Goal: Task Accomplishment & Management: Manage account settings

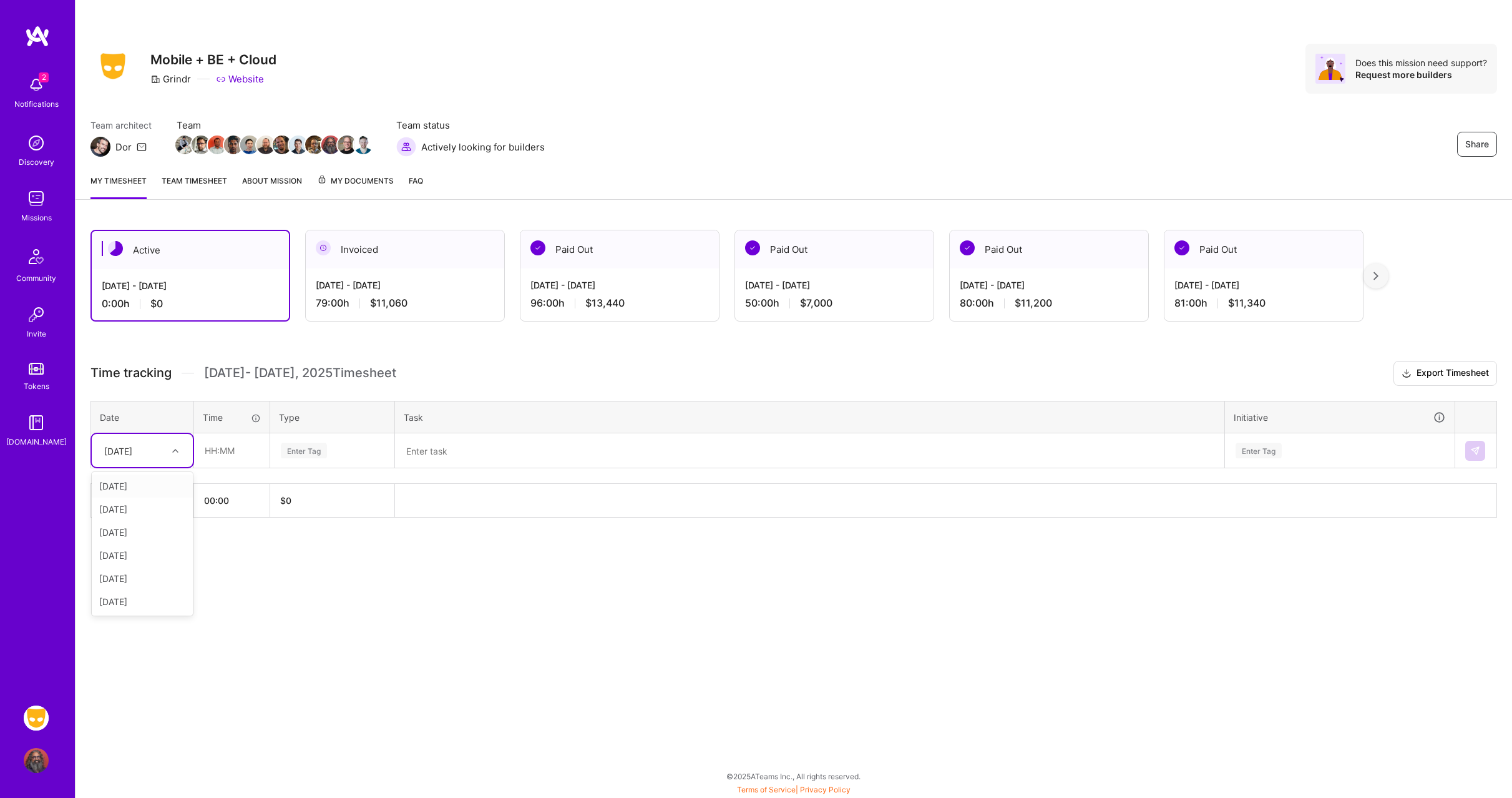
click at [152, 454] on div "[DATE]" at bounding box center [133, 450] width 69 height 21
click at [152, 583] on div "[DATE]" at bounding box center [142, 578] width 101 height 23
click at [224, 461] on input "text" at bounding box center [232, 451] width 75 height 33
type input "08:00"
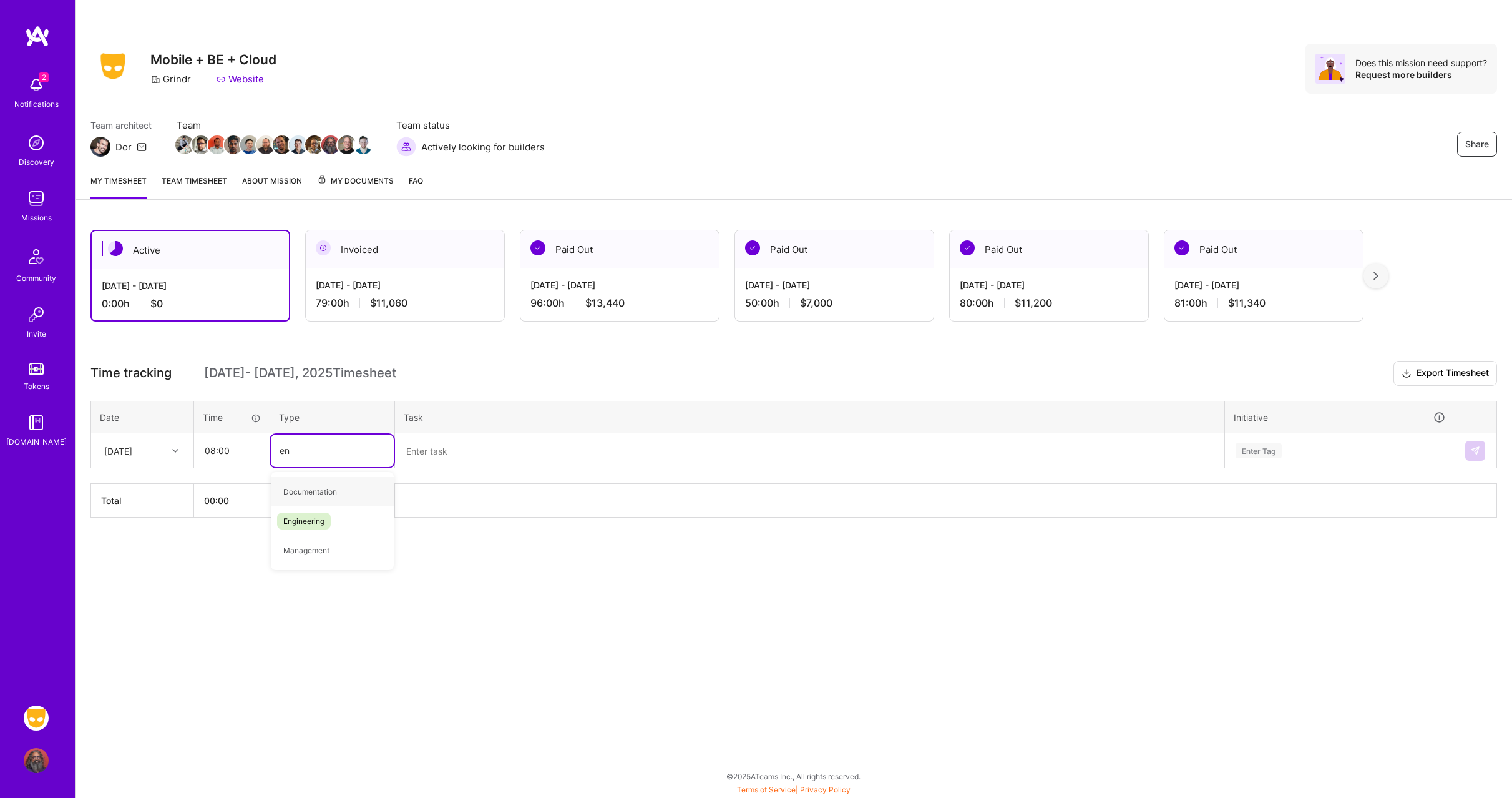
type input "eng"
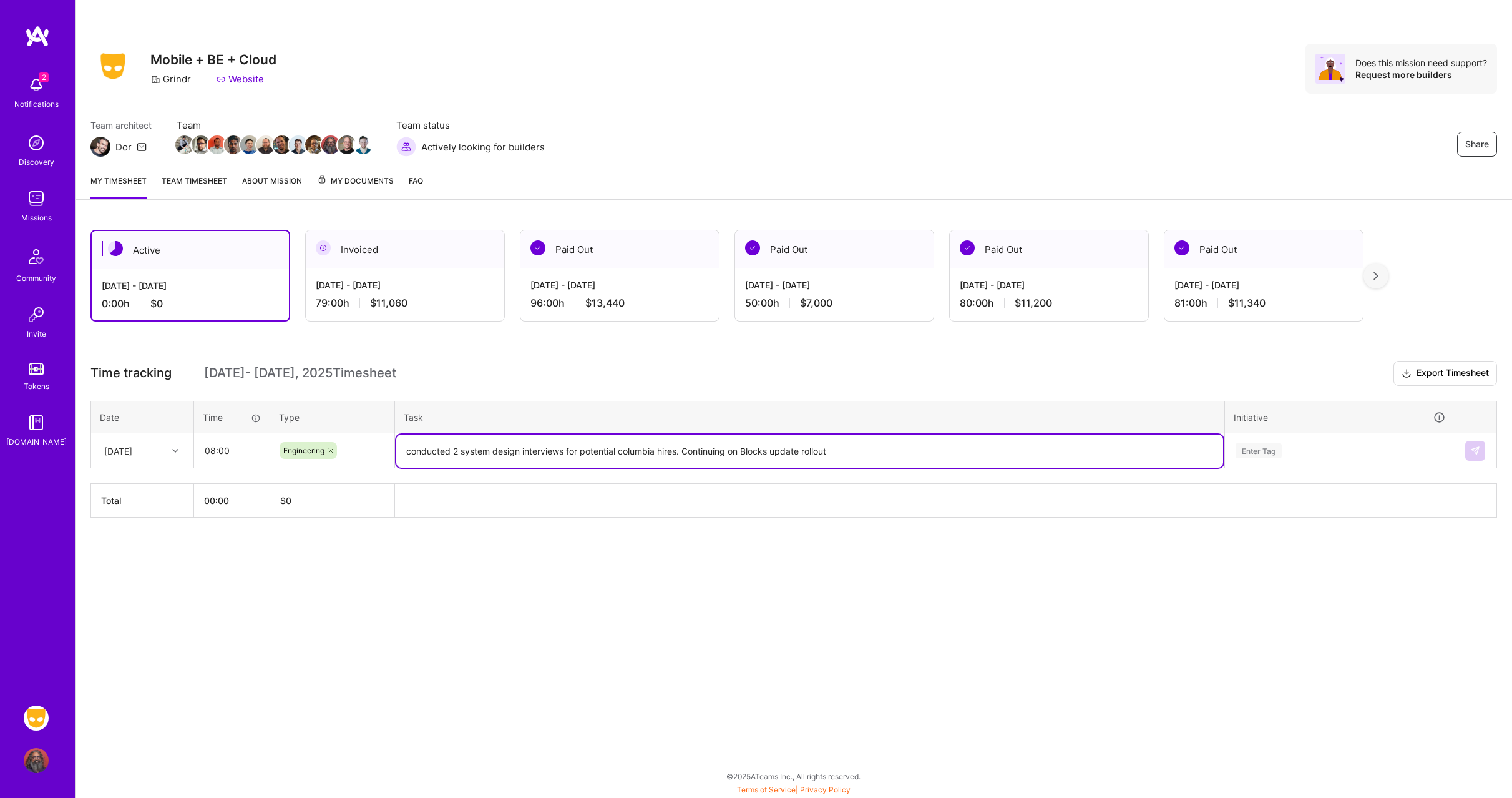
type textarea "conducted 2 system design interviews for potential columbia hires. Continuing o…"
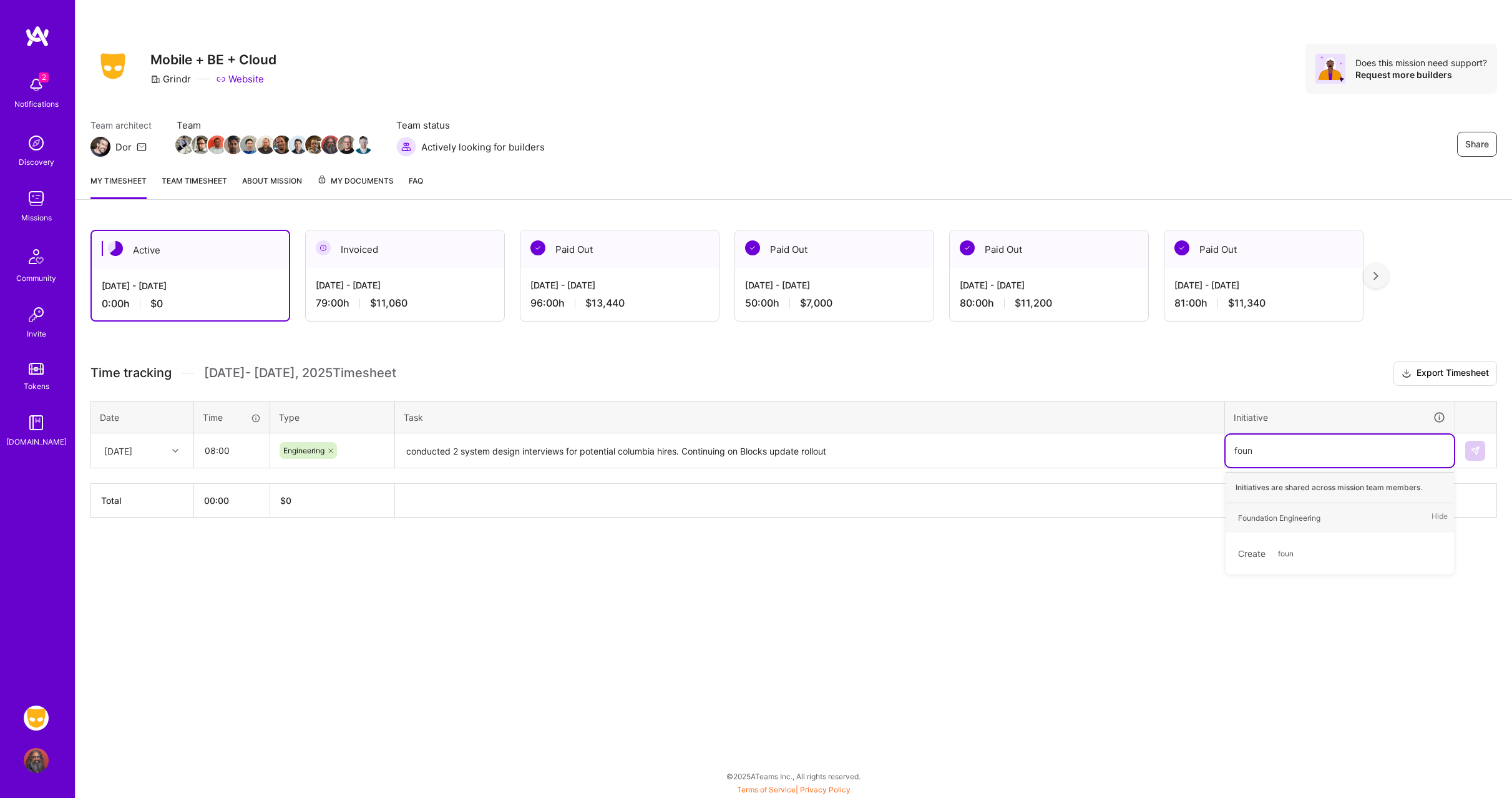
type input "found"
click at [776, 459] on textarea "conducted 2 system design interviews for potential columbia hires. Continuing o…" at bounding box center [810, 452] width 827 height 33
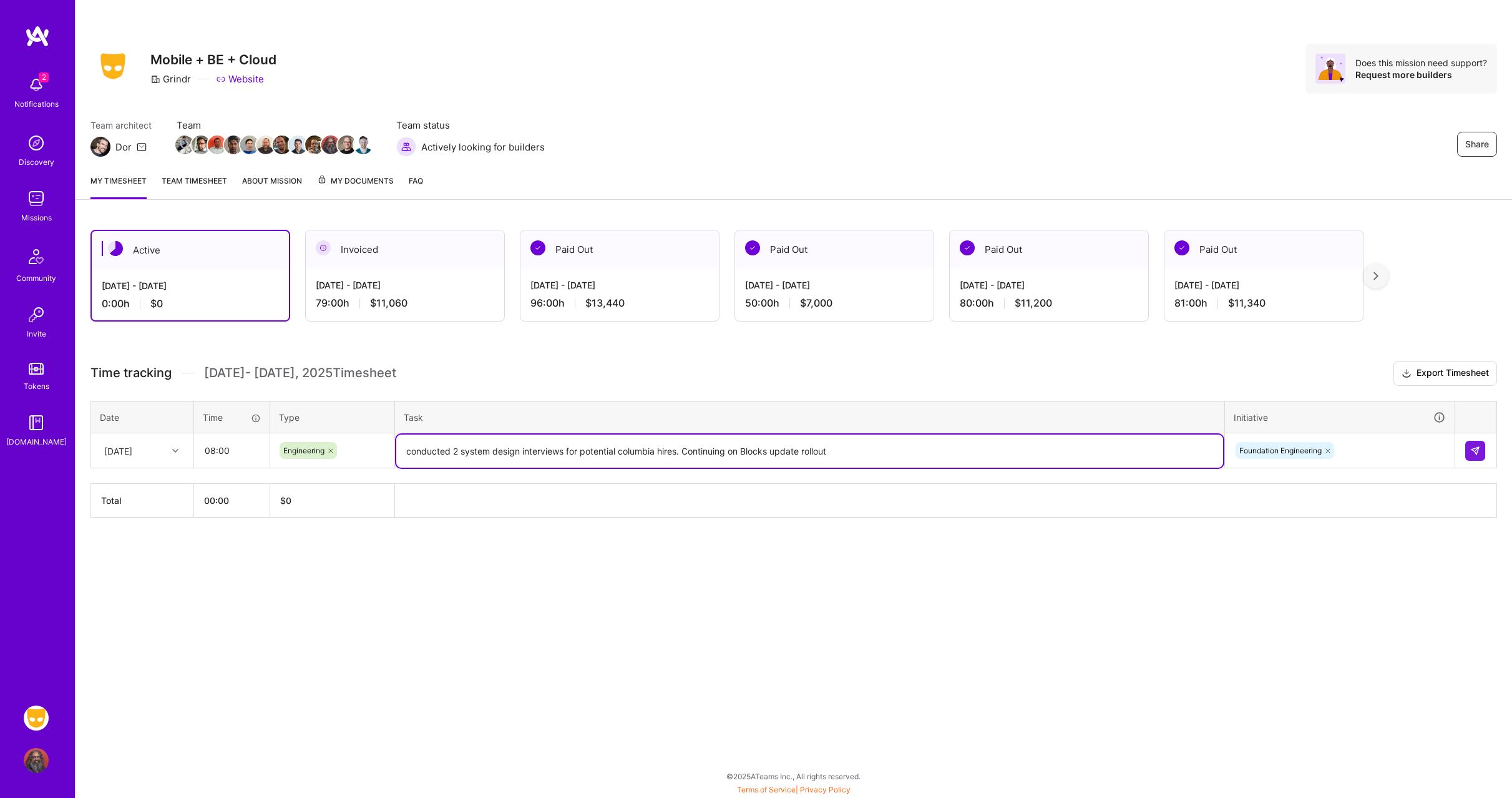
click at [776, 459] on textarea "conducted 2 system design interviews for potential columbia hires. Continuing o…" at bounding box center [810, 452] width 827 height 33
click at [1470, 441] on button at bounding box center [1476, 451] width 20 height 20
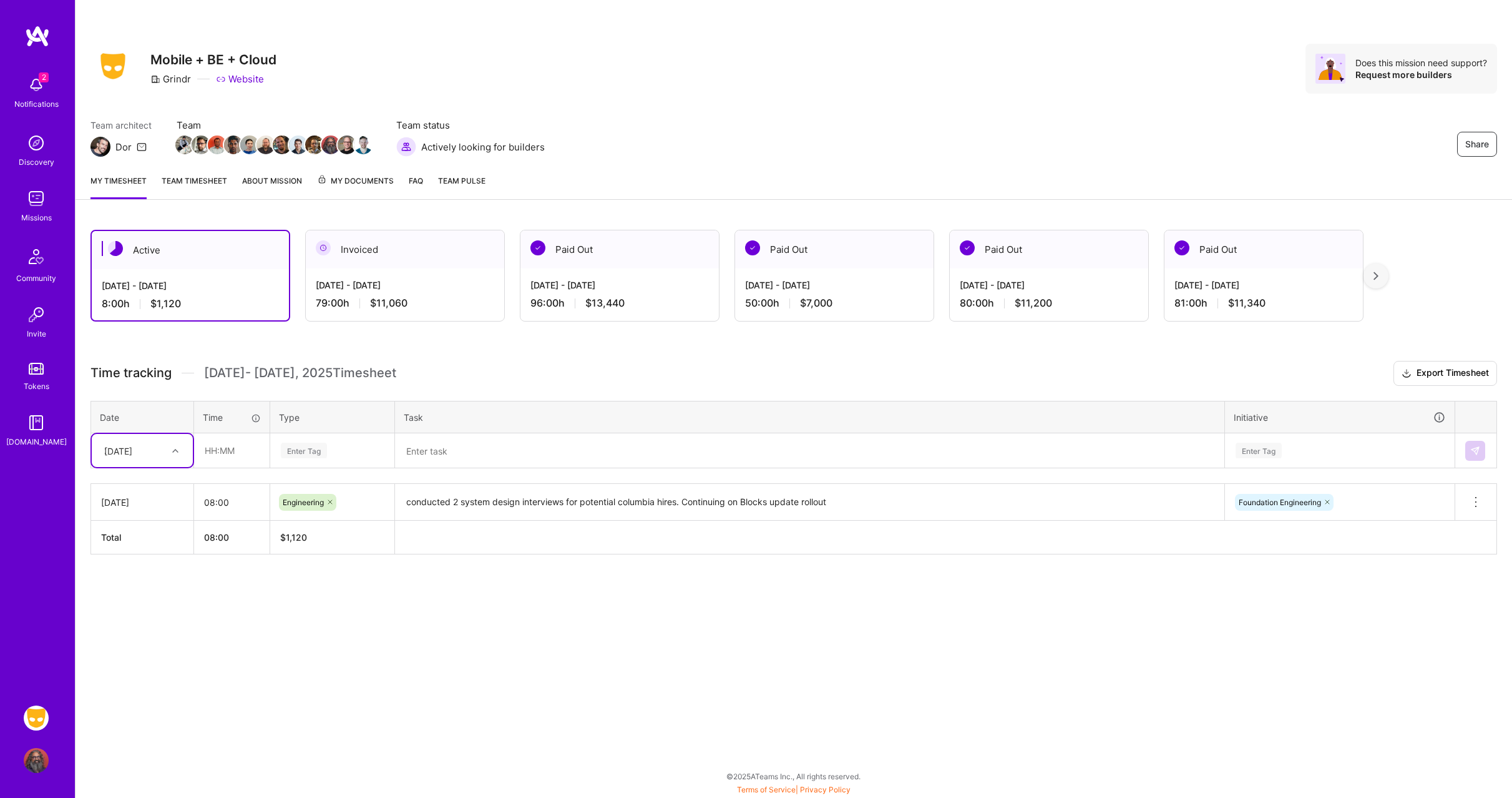
type input "21"
type input "08:00"
type input "eng"
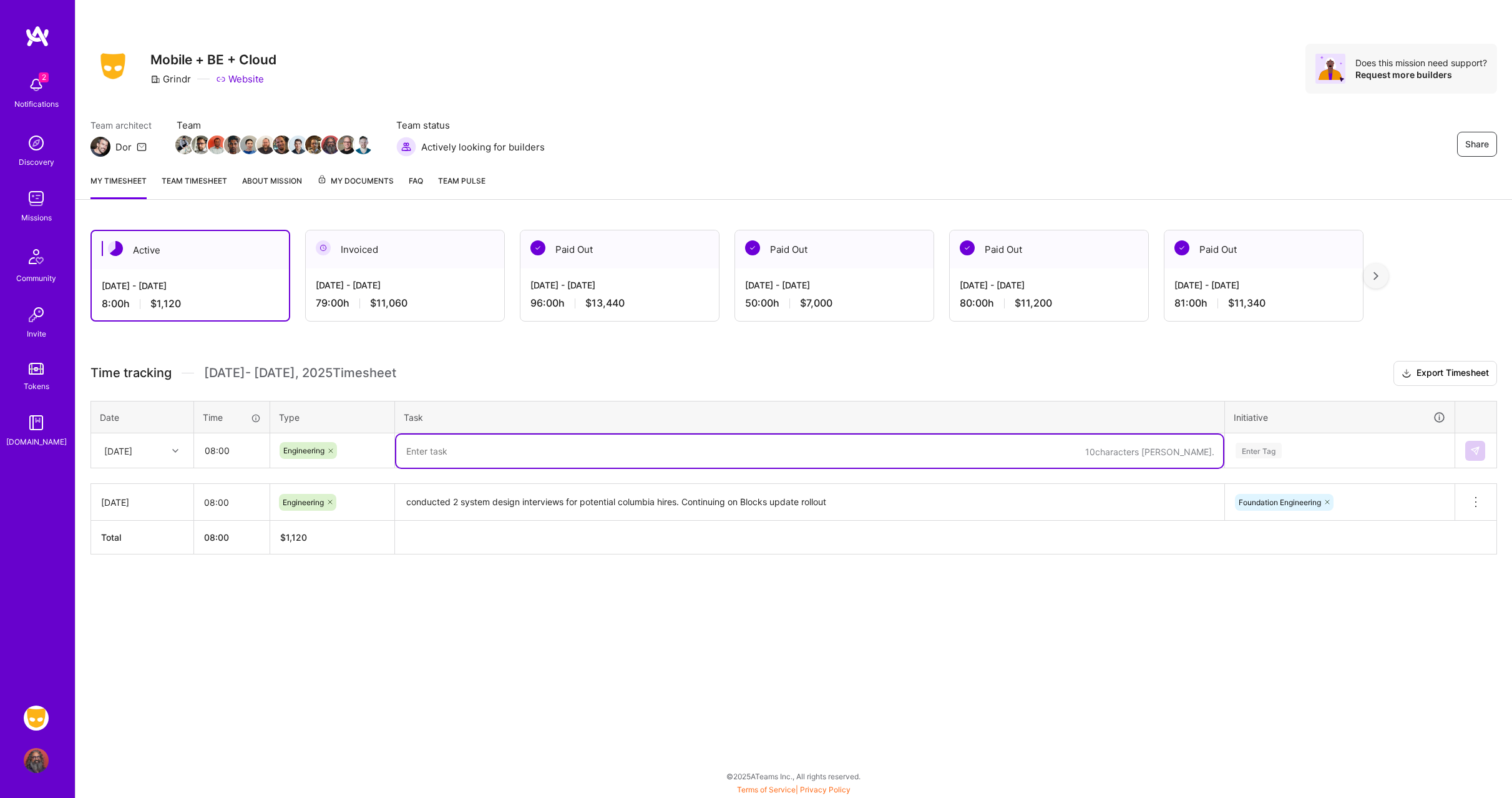
paste textarea "conducted 2 system design interviews for potential columbia hires. Continuing o…"
type textarea "Continuing on Blocks update rollout"
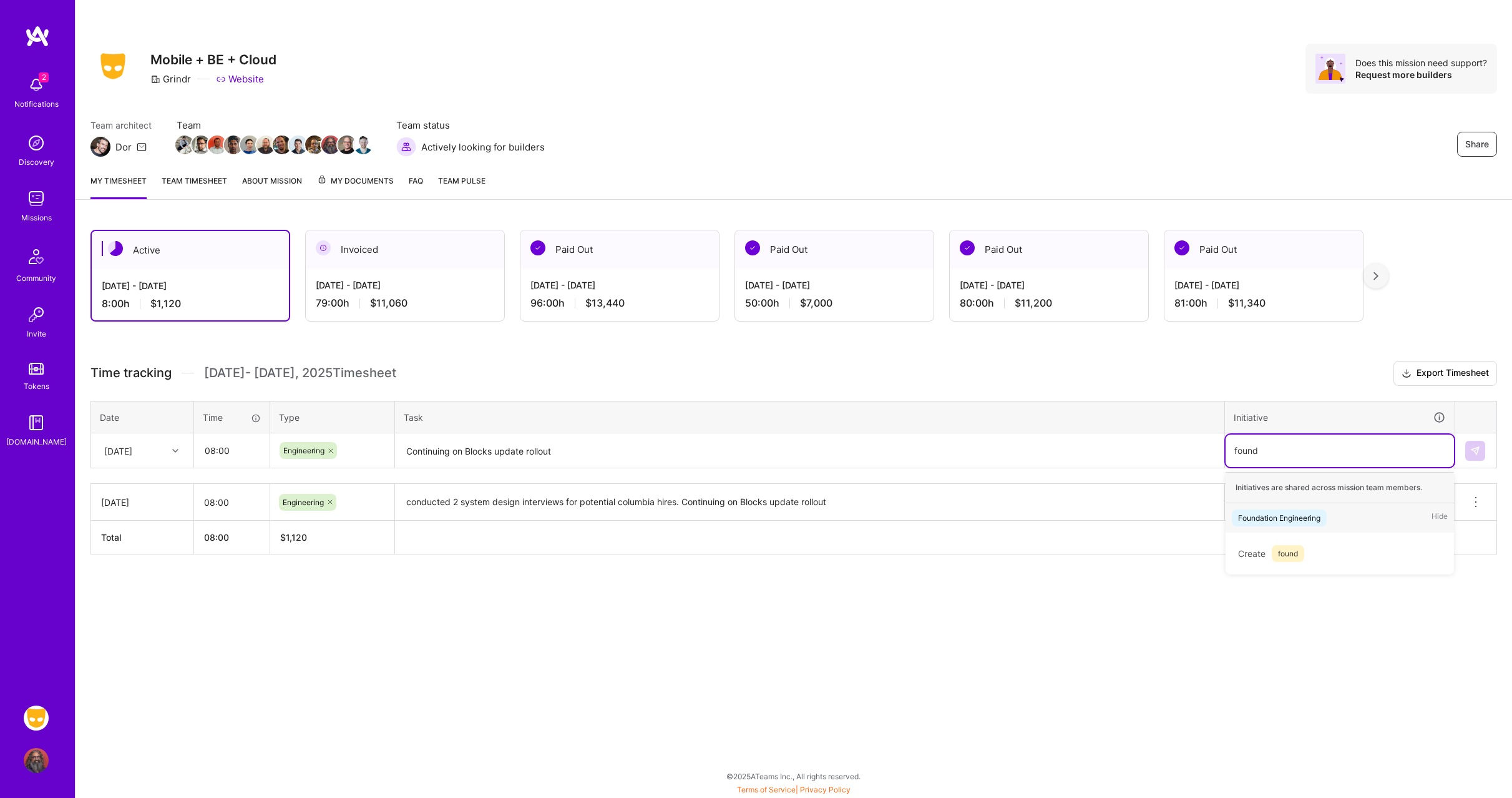
type input "found"
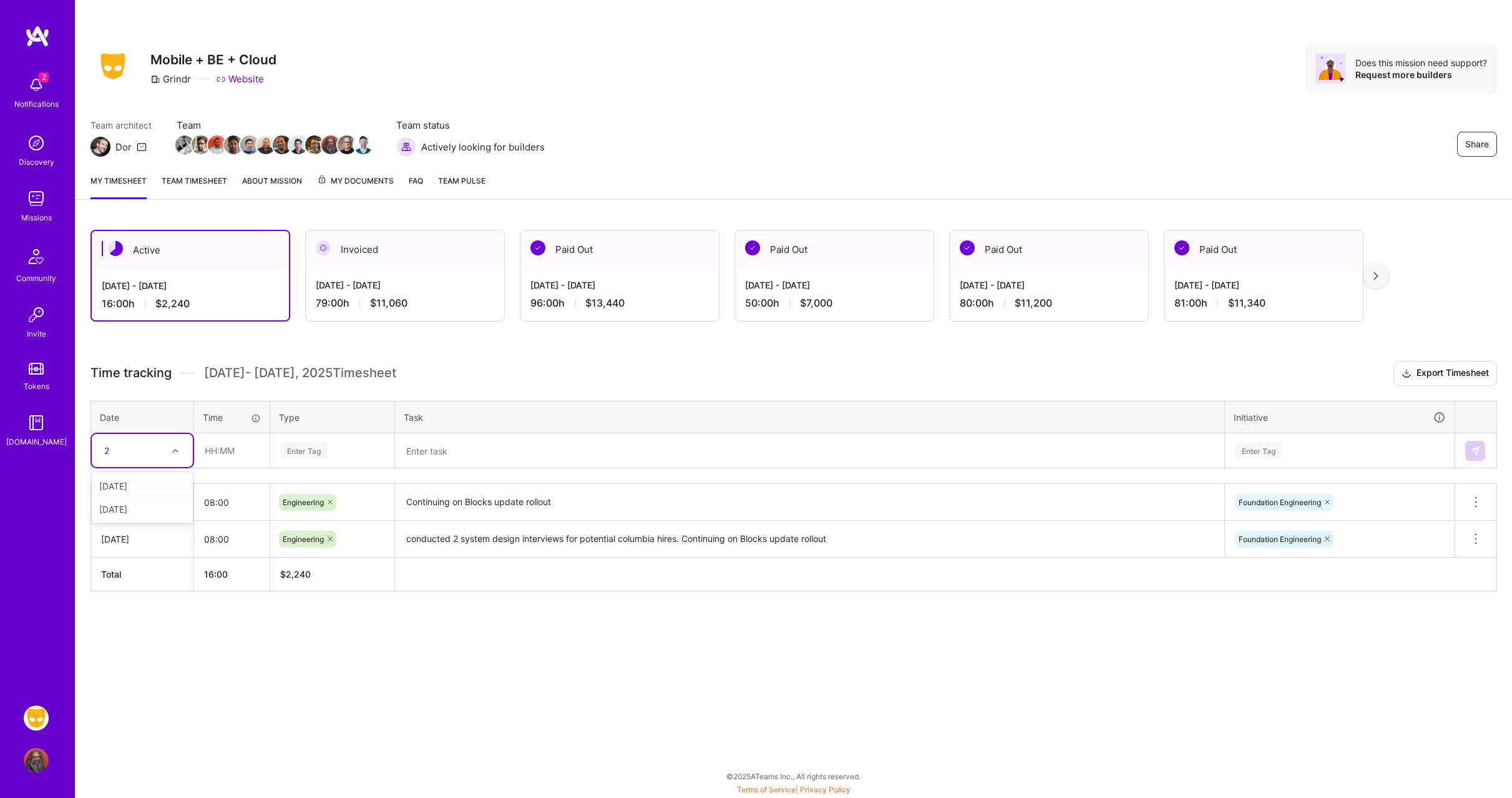
type input "22"
type input "08:00"
type input "eng"
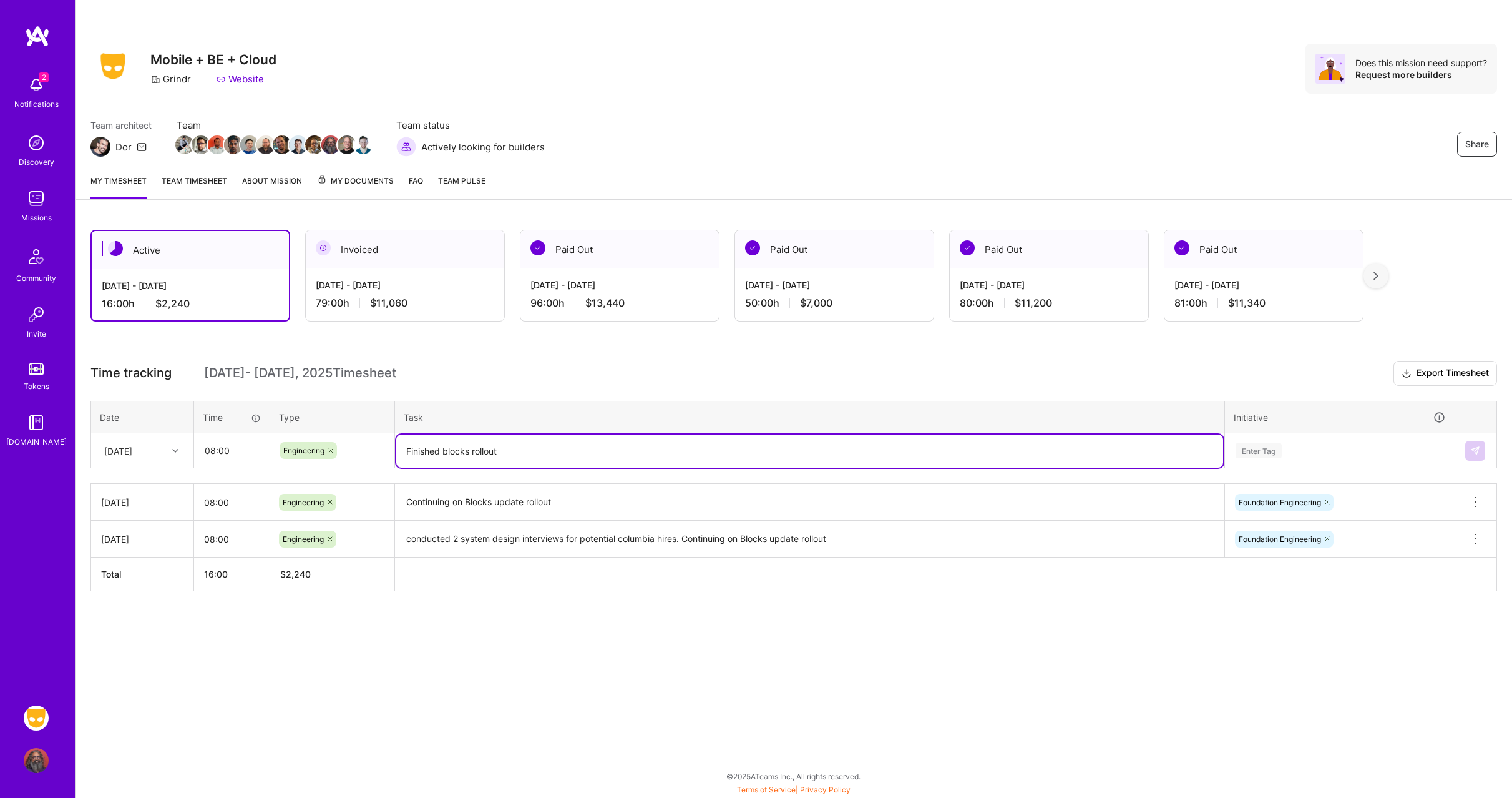
type textarea "Finished blocks rollout"
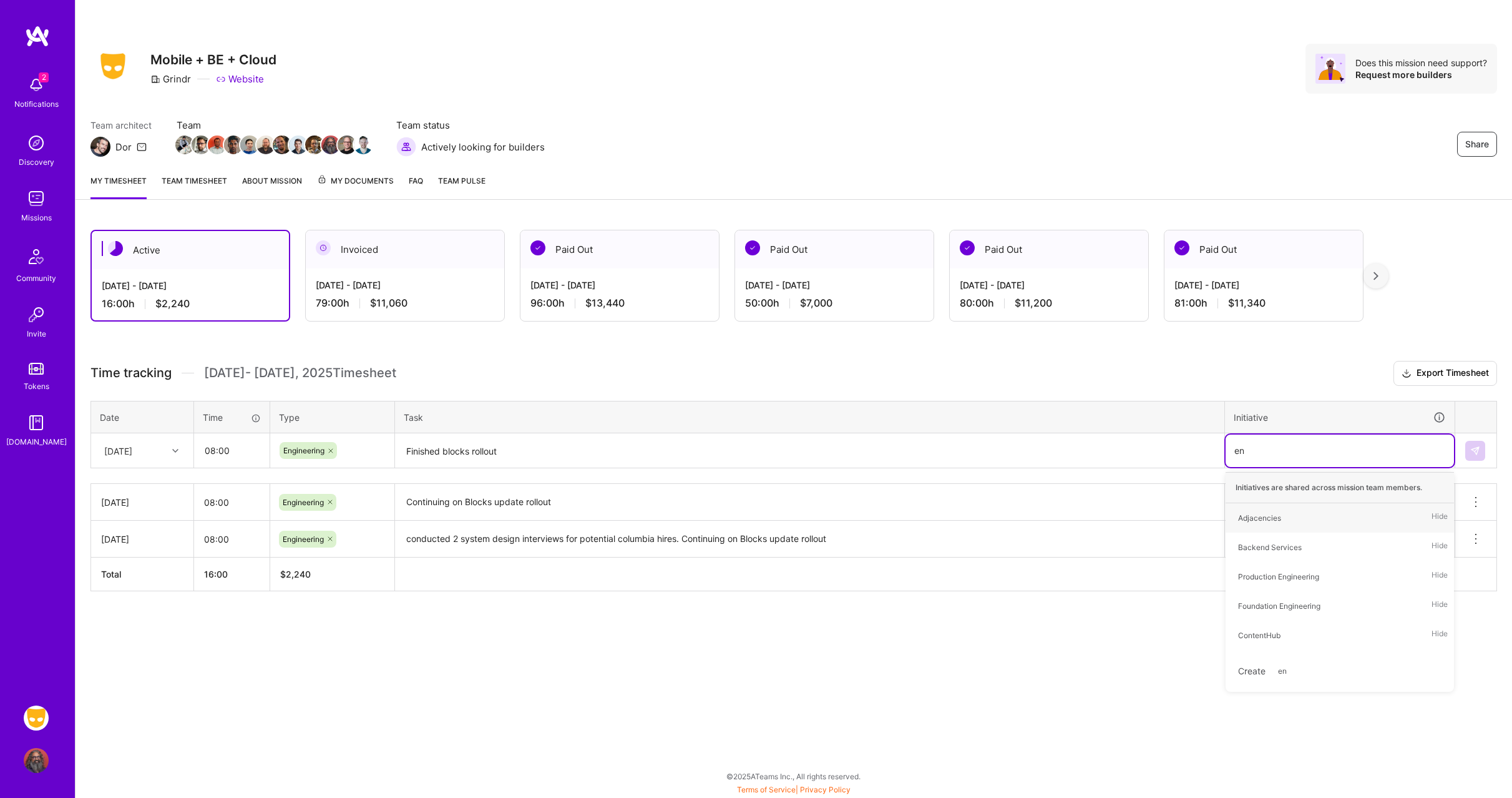
type input "eng"
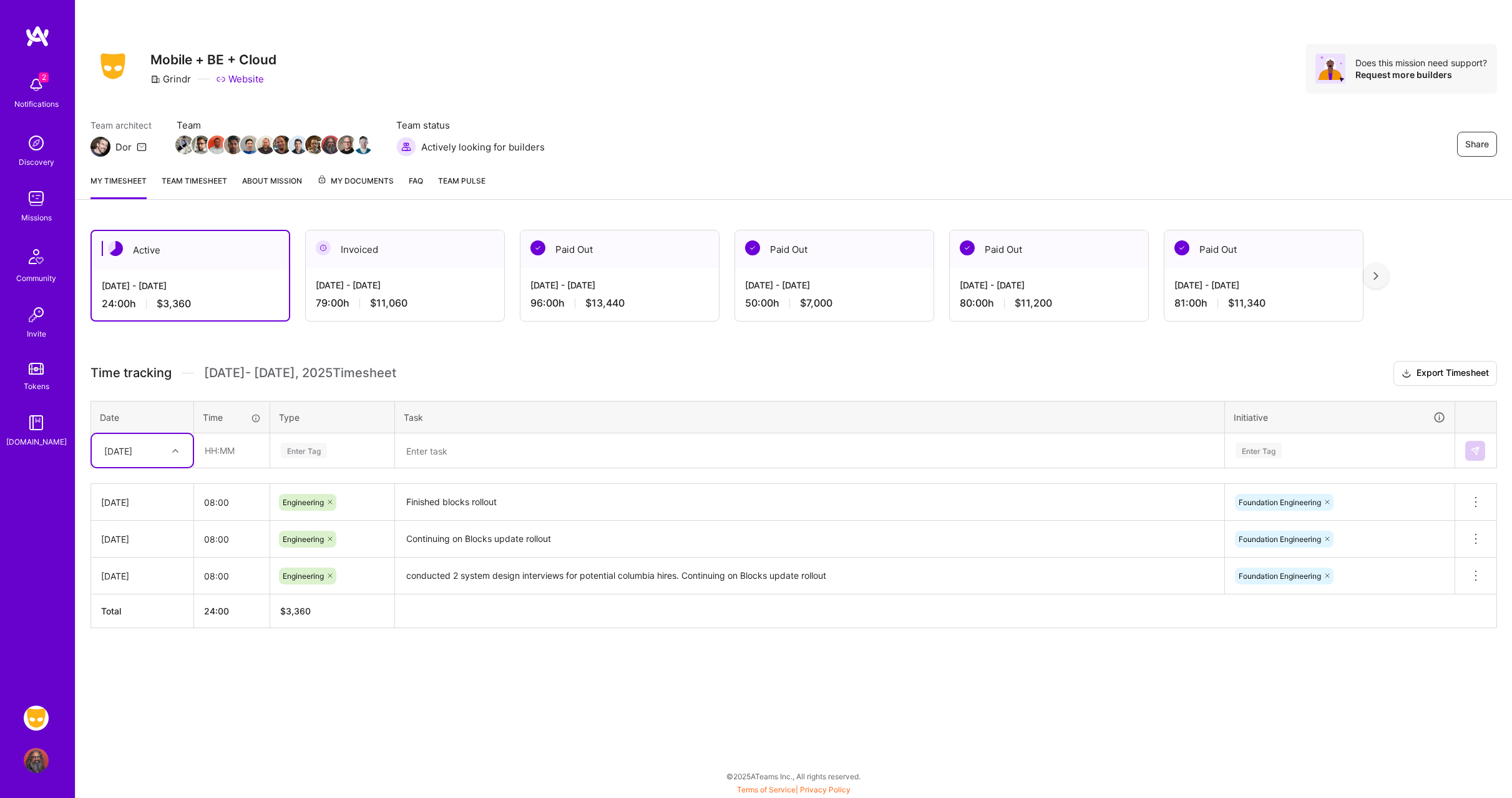
click at [35, 81] on img at bounding box center [35, 85] width 25 height 25
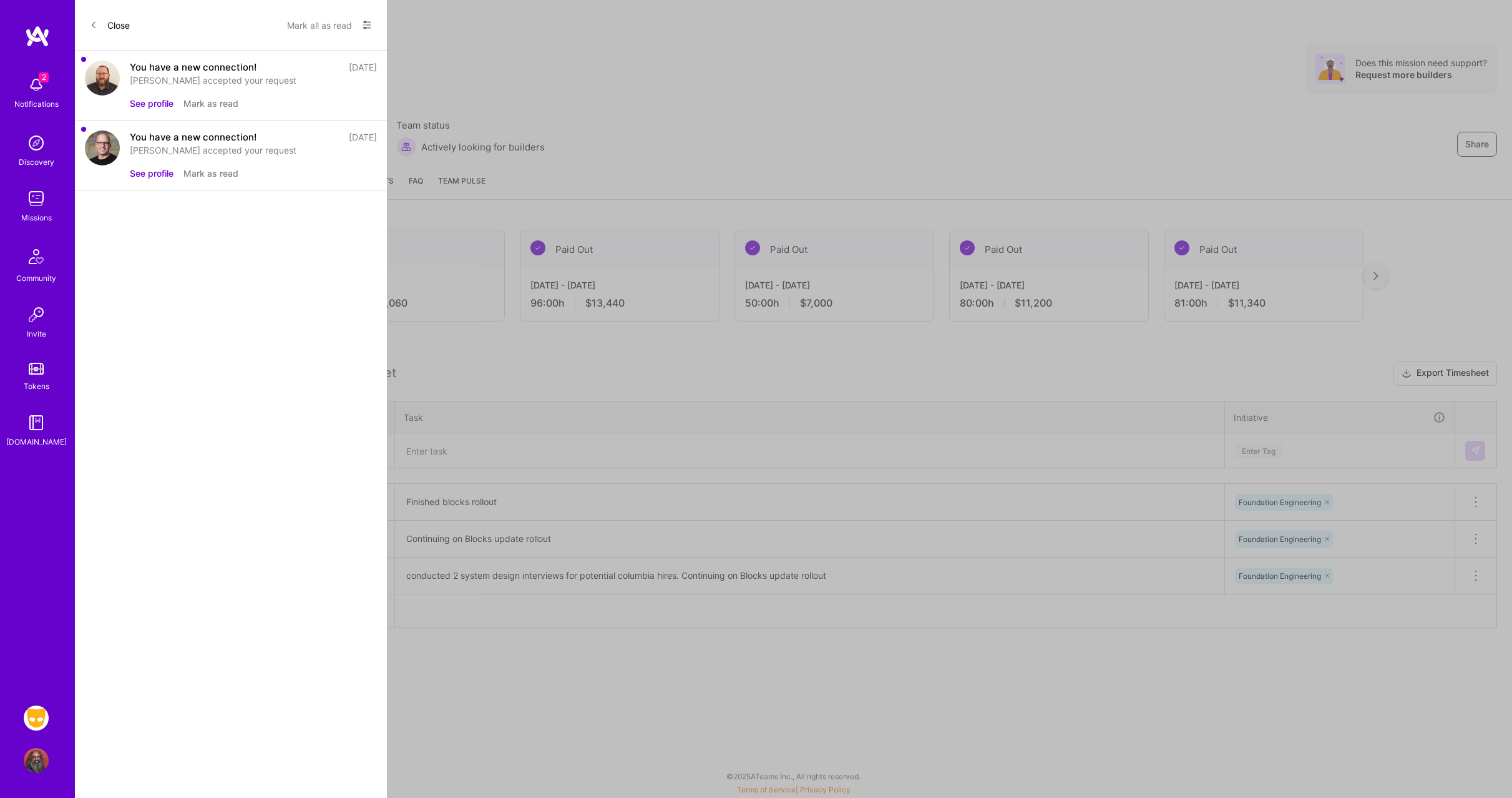
click at [333, 24] on button "Mark all as read" at bounding box center [320, 25] width 65 height 20
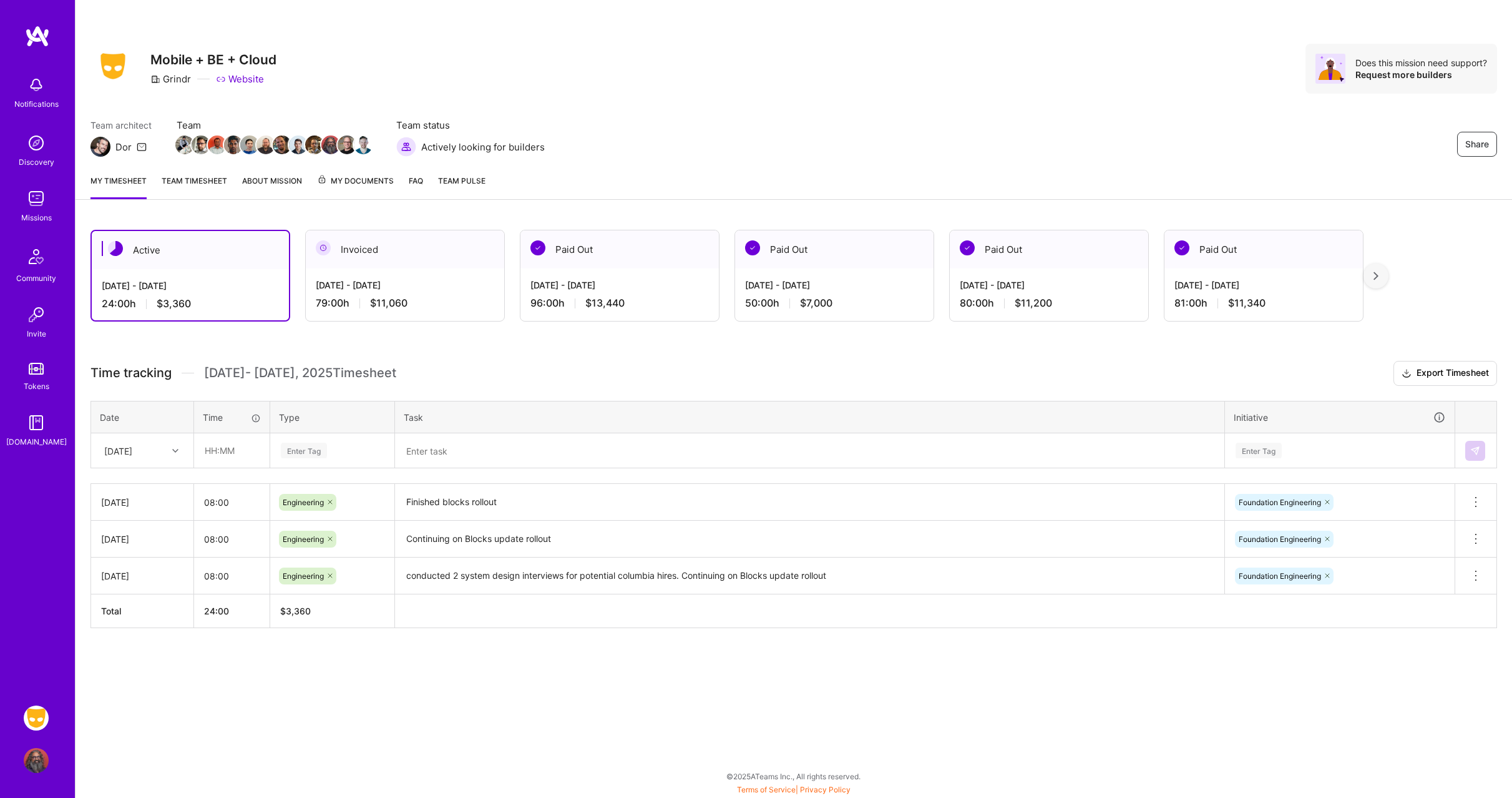
click at [569, 723] on div "Notifications Discovery Missions Community Invite Tokens [DOMAIN_NAME] Grindr: …" at bounding box center [756, 396] width 1512 height 792
click at [850, 138] on div "Team architect Dor Team Team status Actively looking for builders Share" at bounding box center [794, 138] width 1407 height 38
